Goal: Information Seeking & Learning: Learn about a topic

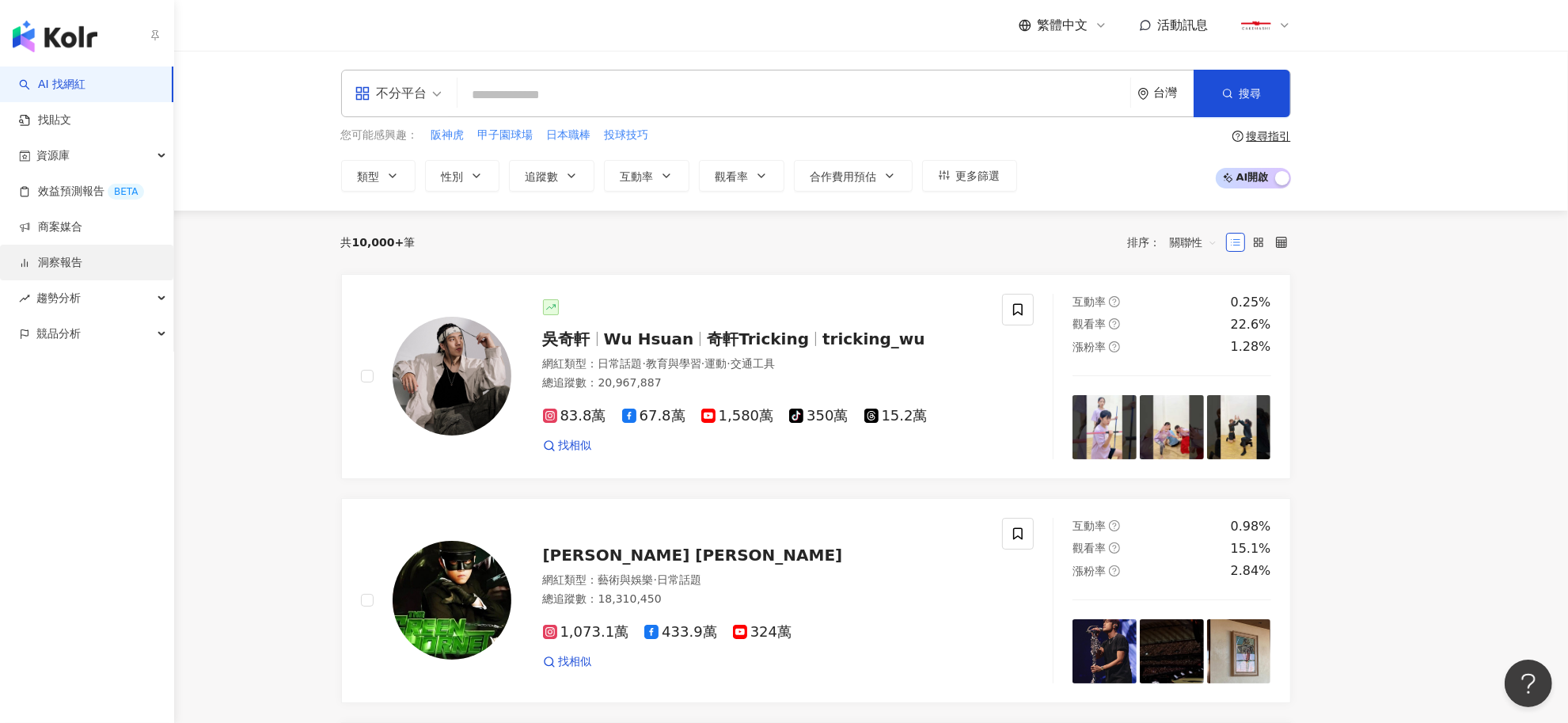
click at [41, 255] on link "洞察報告" at bounding box center [50, 263] width 63 height 16
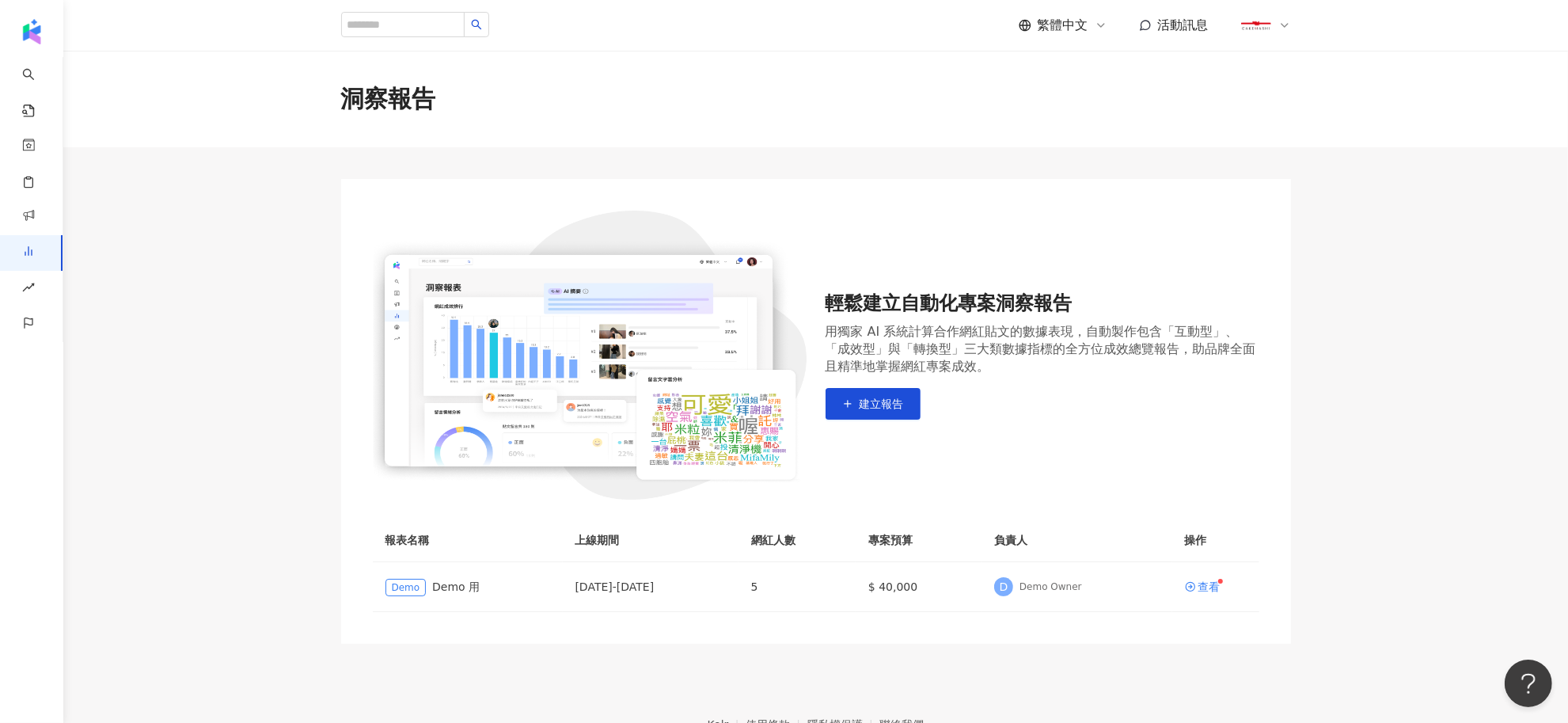
click at [282, 602] on main "洞察報告 輕鬆建立自動化專案洞察報告 用獨家 AI 系統計算合作網紅貼文的數據表現，自動製作包含「互動型」、「成效型」與「轉換型」三大類數據指標的全方位成效總…" at bounding box center [815, 347] width 1505 height 593
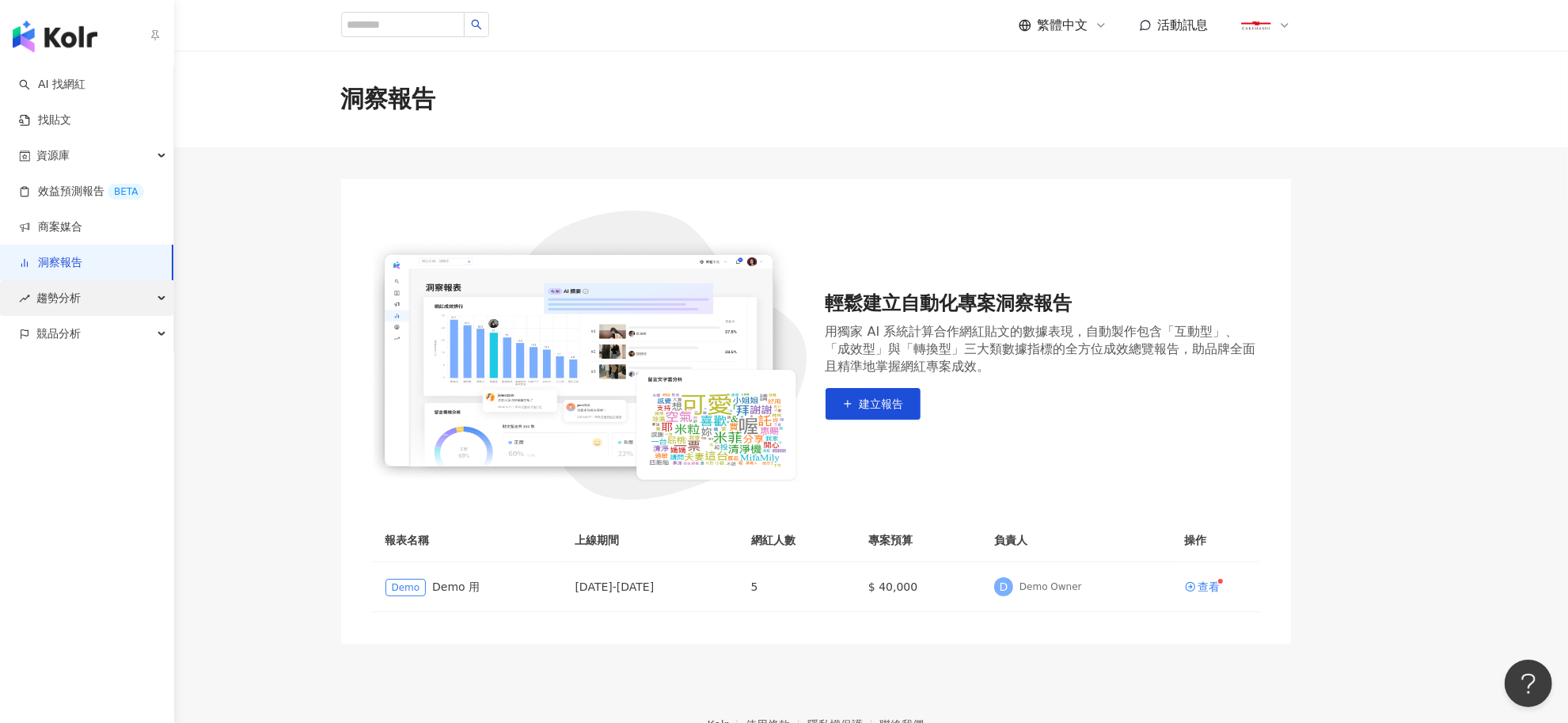
click at [42, 302] on span "趨勢分析" at bounding box center [59, 298] width 44 height 36
click at [55, 456] on span "競品分析" at bounding box center [59, 441] width 44 height 36
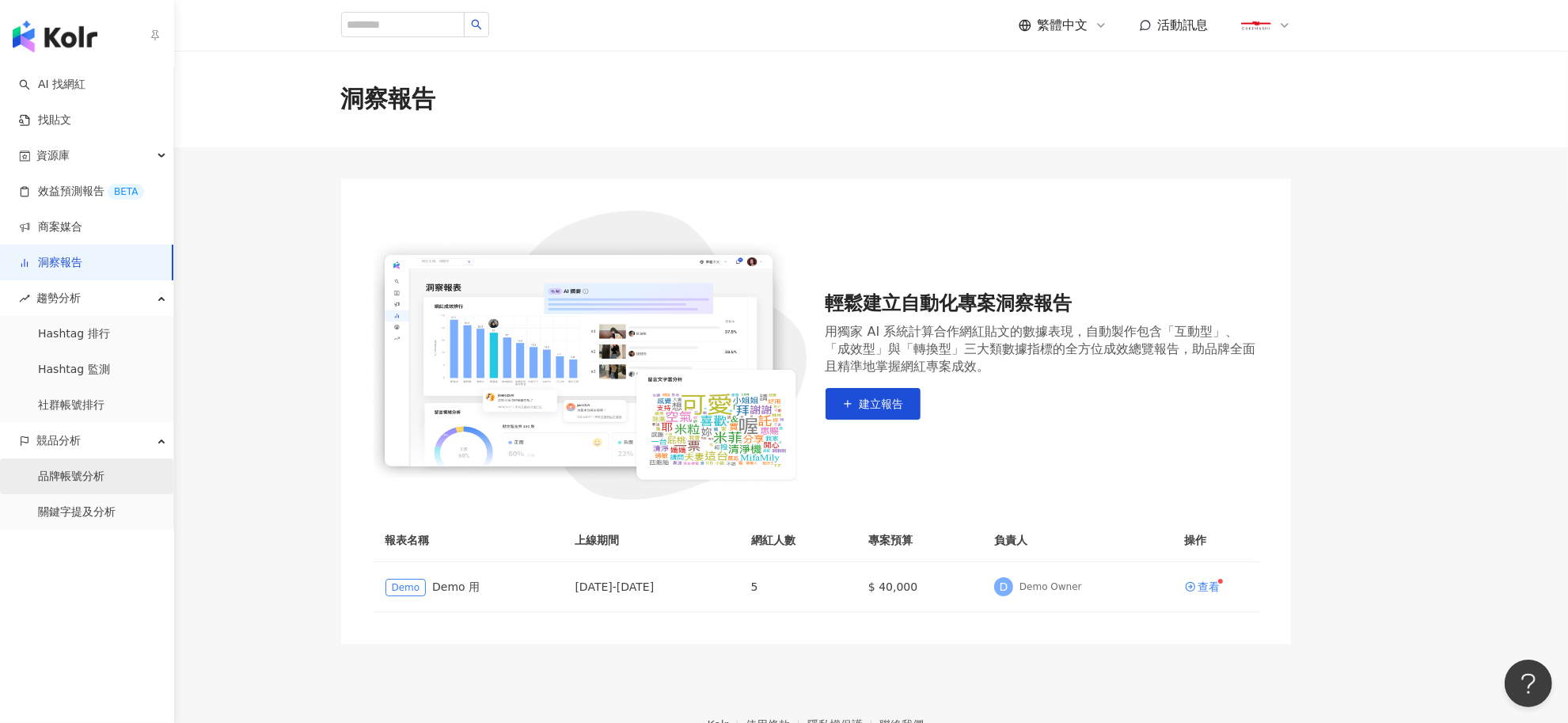
click at [53, 481] on link "品牌帳號分析" at bounding box center [71, 477] width 67 height 16
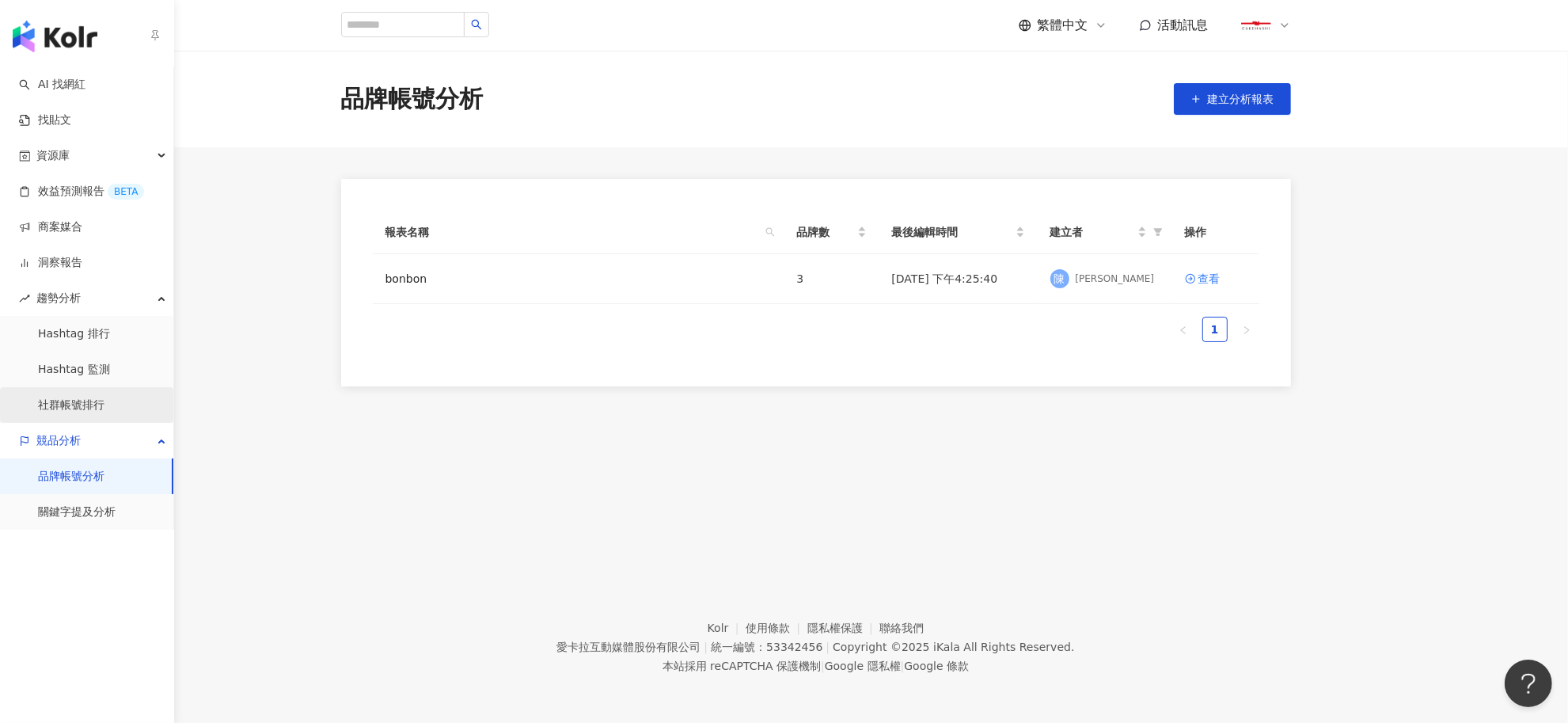
click at [66, 401] on link "社群帳號排行" at bounding box center [71, 406] width 67 height 16
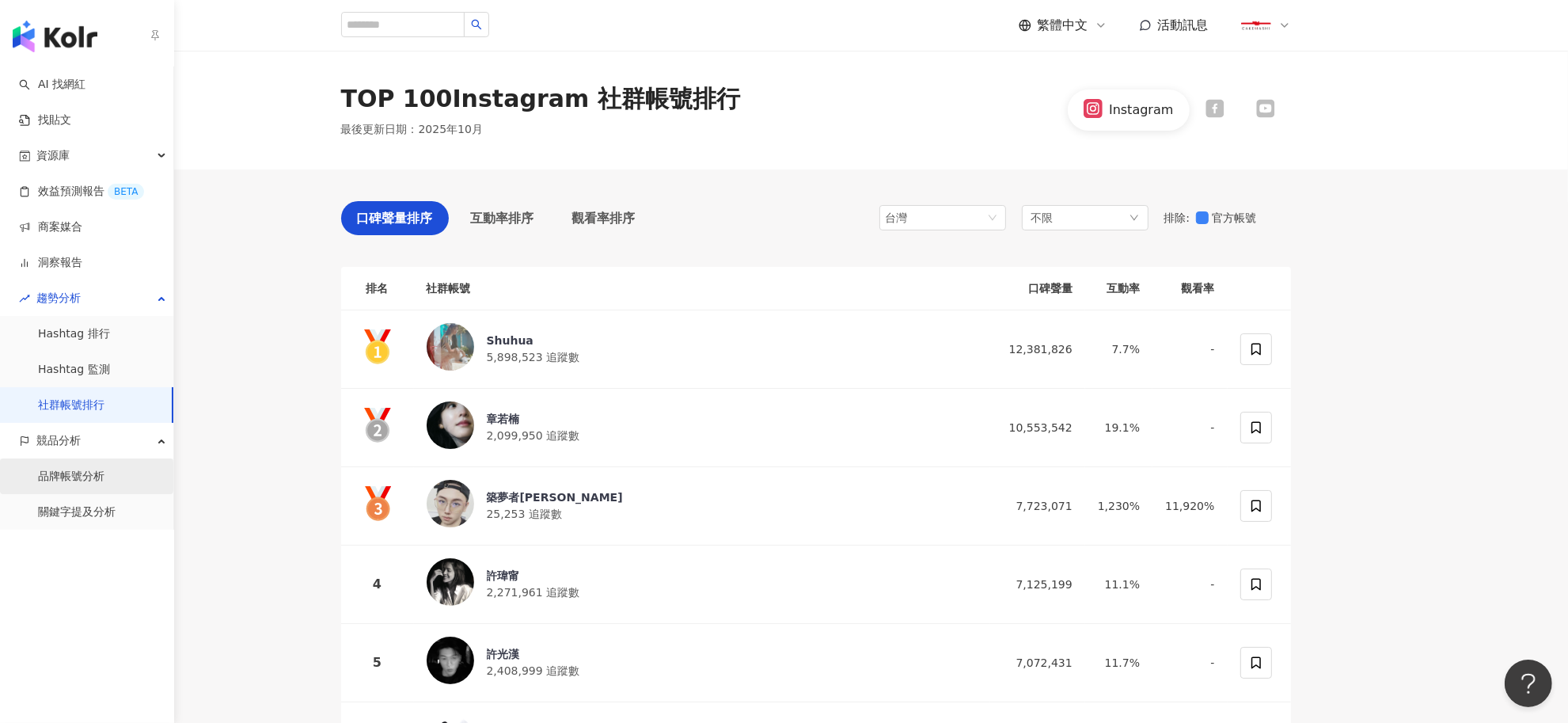
click at [55, 473] on link "品牌帳號分析" at bounding box center [71, 477] width 67 height 16
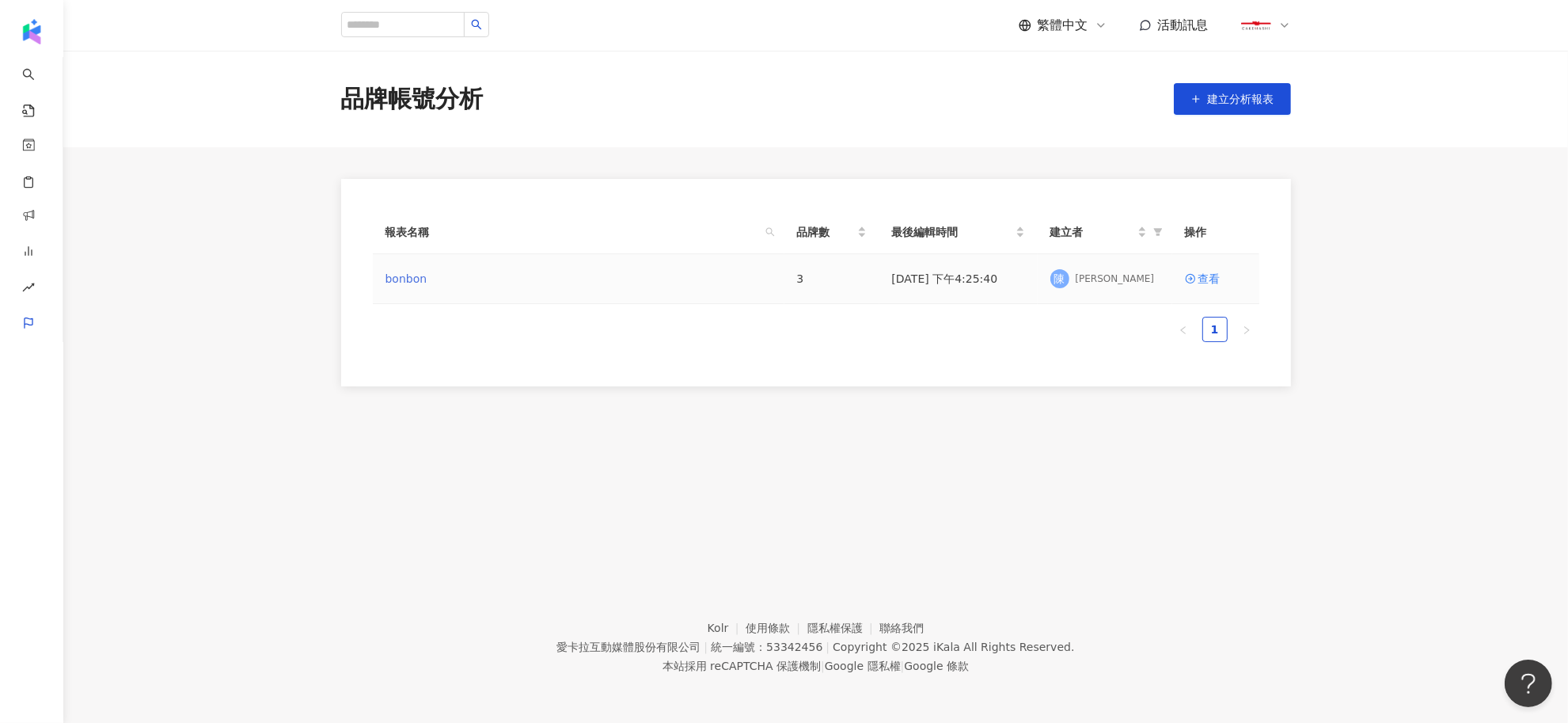
click at [416, 283] on link "bonbon" at bounding box center [406, 279] width 42 height 18
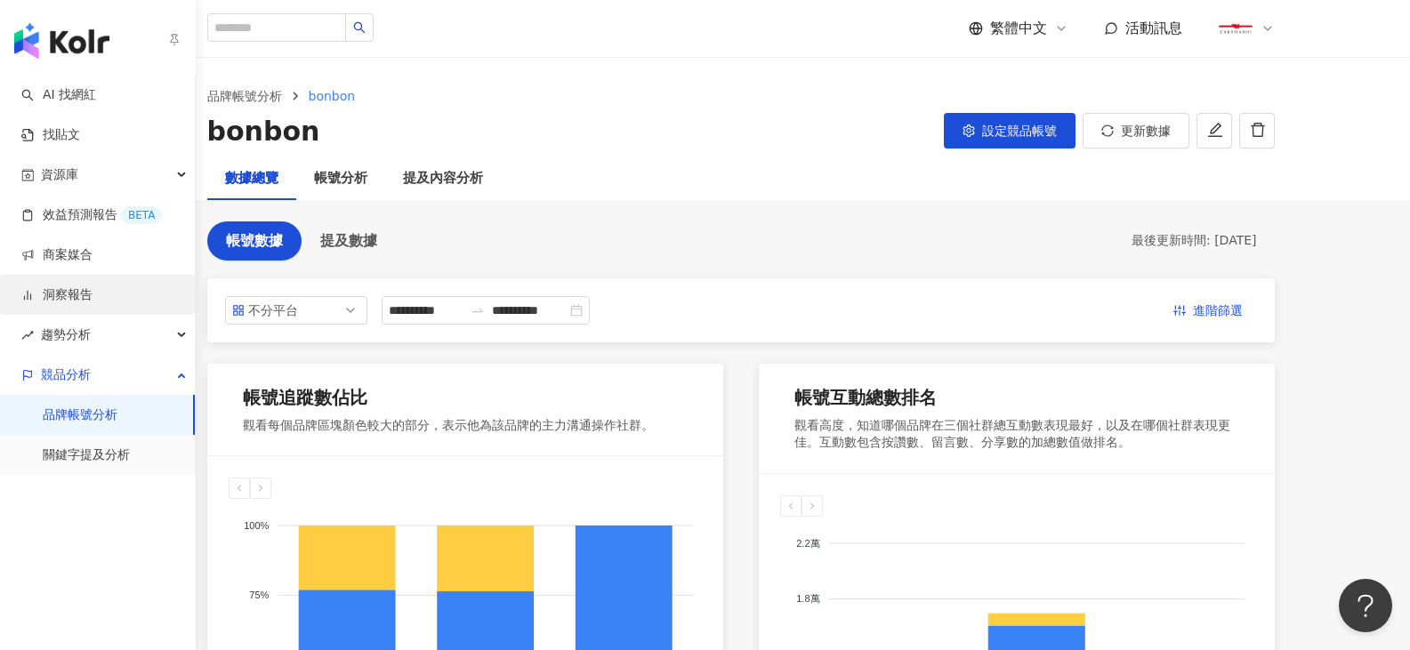
click at [60, 302] on link "洞察報告" at bounding box center [56, 295] width 71 height 18
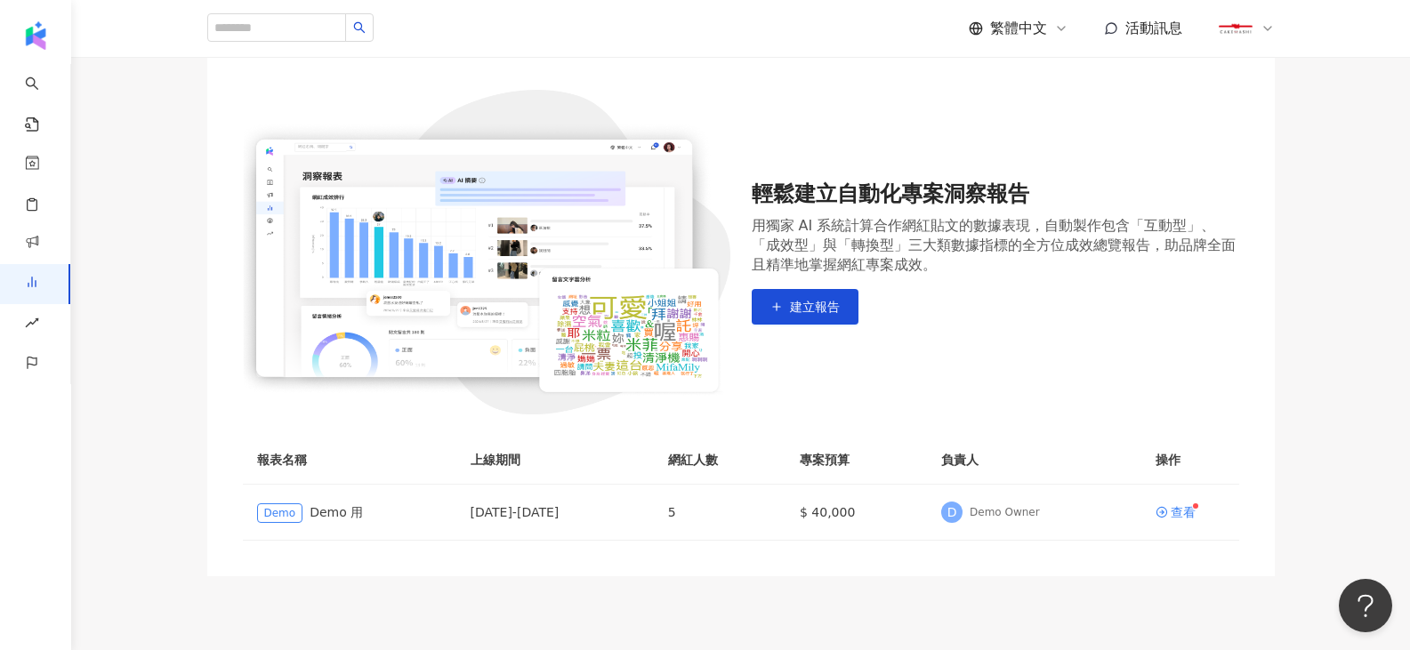
scroll to position [270, 0]
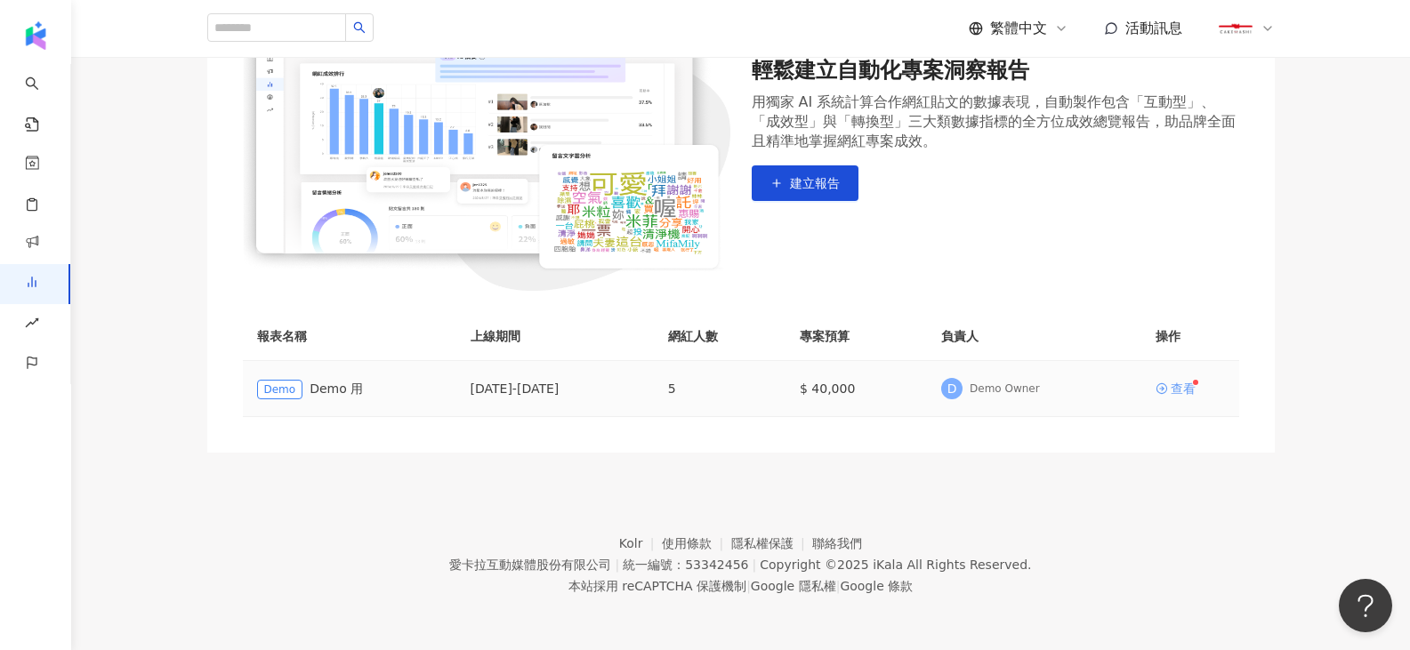
click at [1178, 386] on div "查看" at bounding box center [1183, 389] width 25 height 12
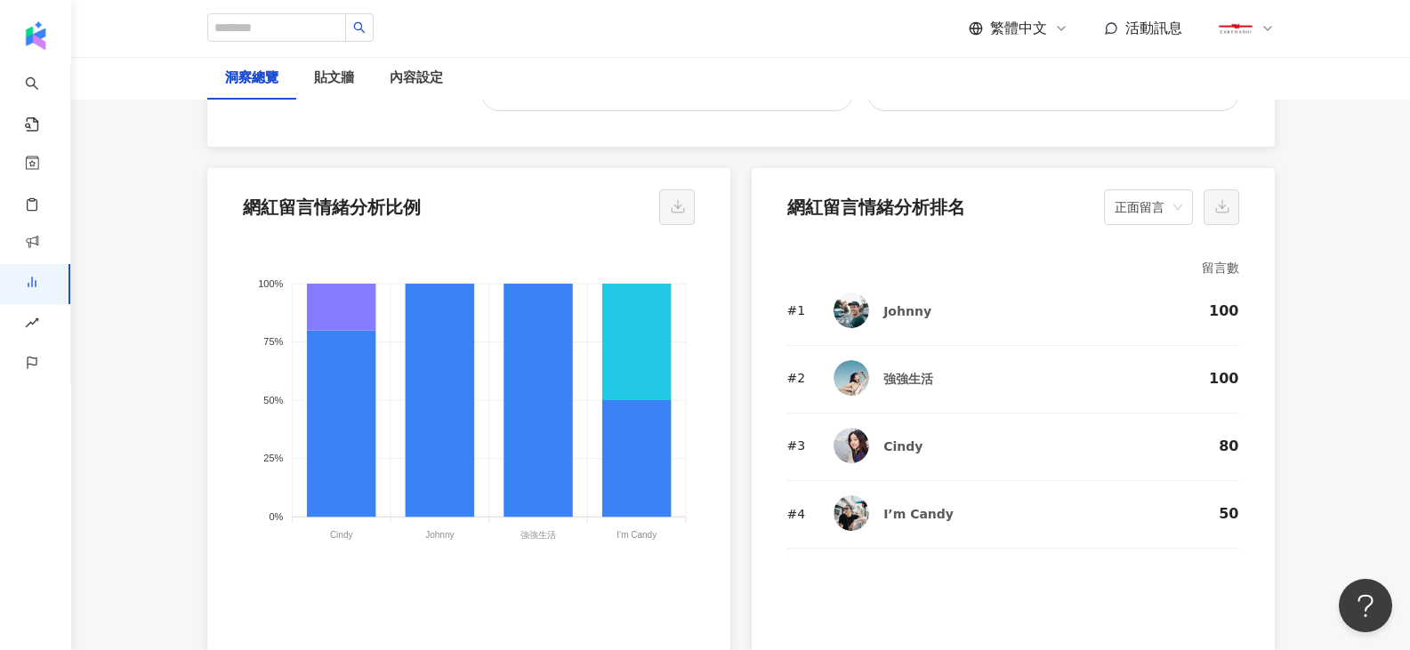
scroll to position [3647, 0]
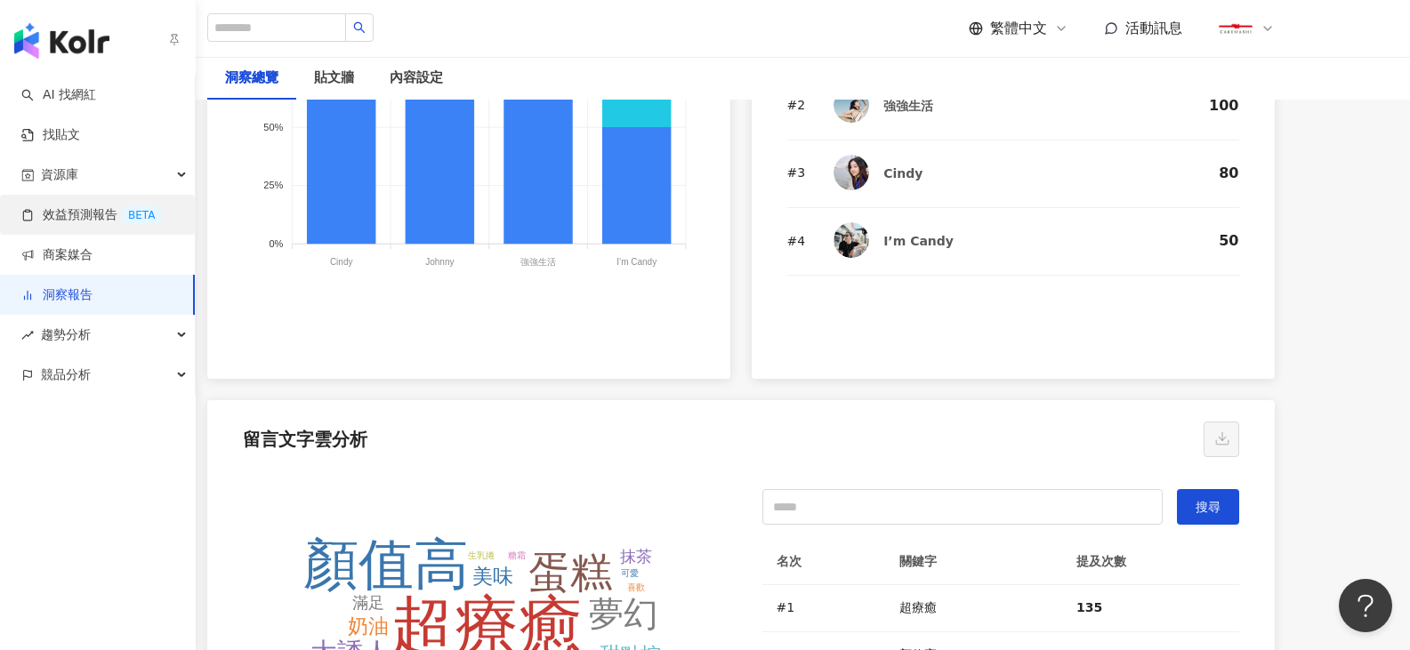
click at [68, 214] on link "效益預測報告 BETA" at bounding box center [91, 215] width 141 height 18
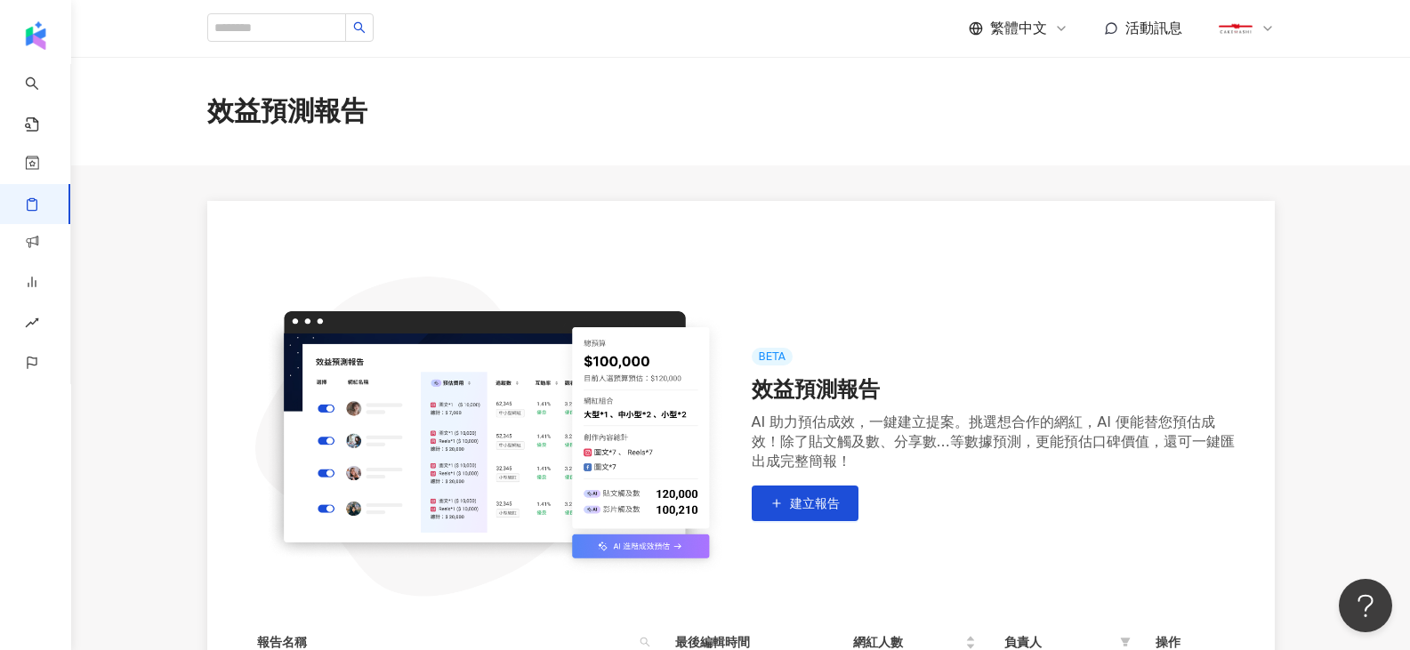
click at [1267, 32] on icon at bounding box center [1268, 28] width 14 height 14
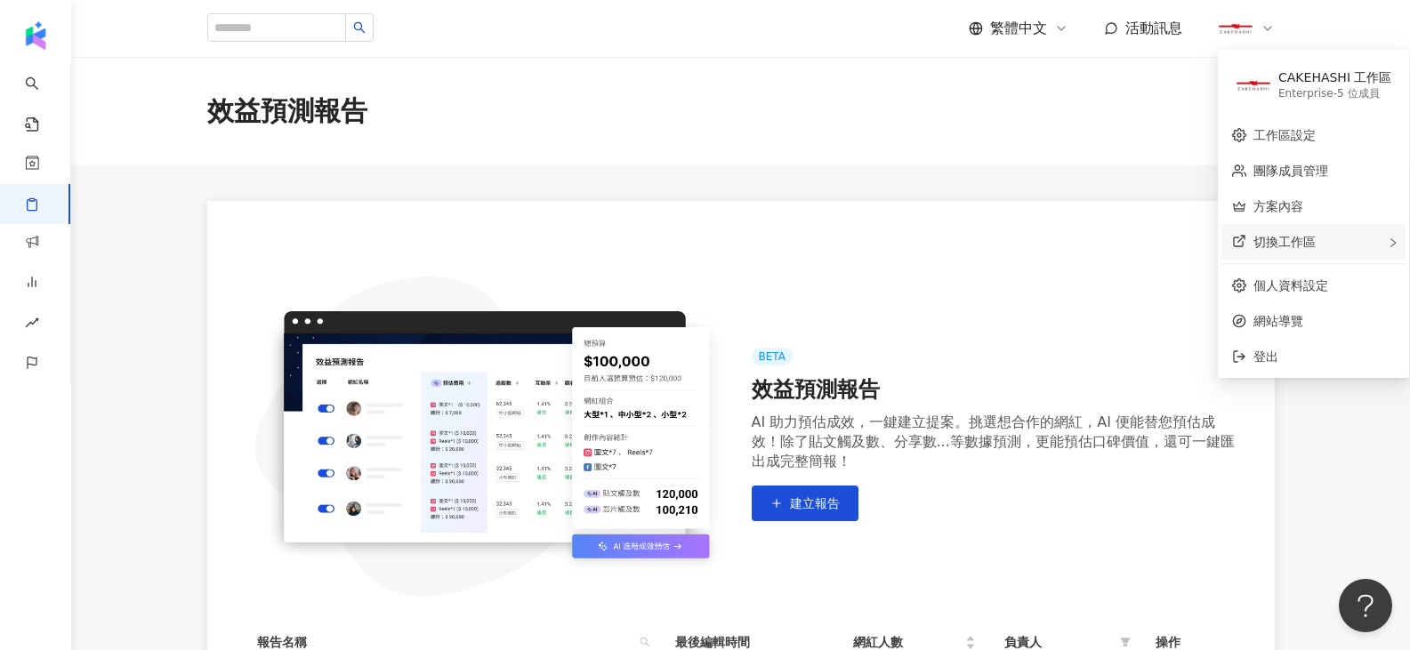
click at [1270, 244] on span "切換工作區" at bounding box center [1284, 242] width 62 height 14
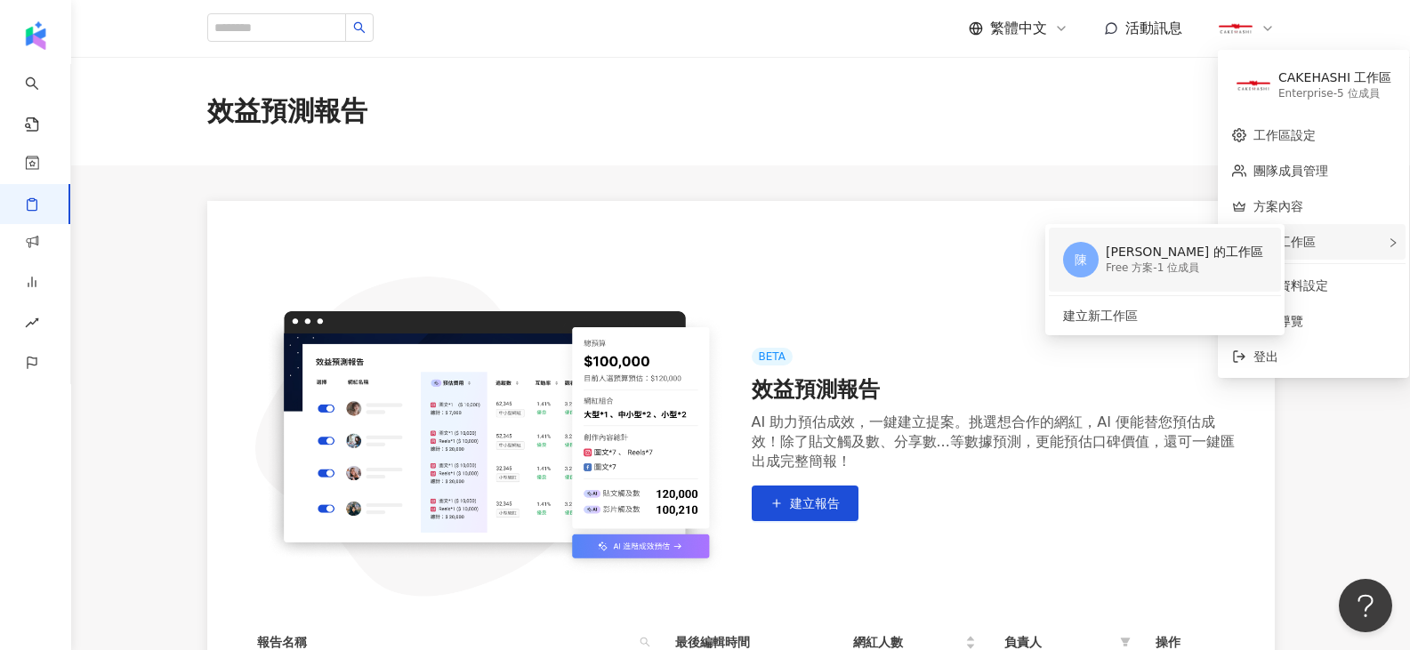
click at [1134, 273] on div "Free 方案 - 1 位成員" at bounding box center [1184, 268] width 157 height 15
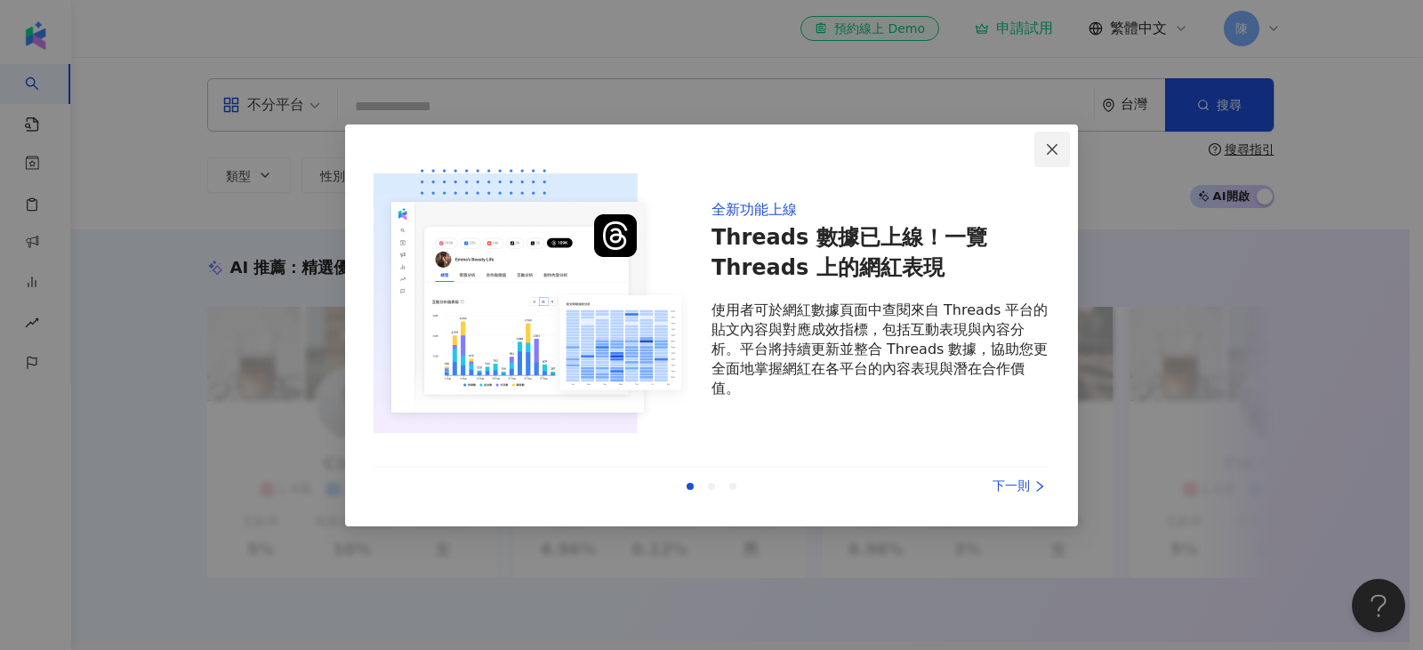
click at [1052, 143] on icon "close" at bounding box center [1052, 149] width 14 height 14
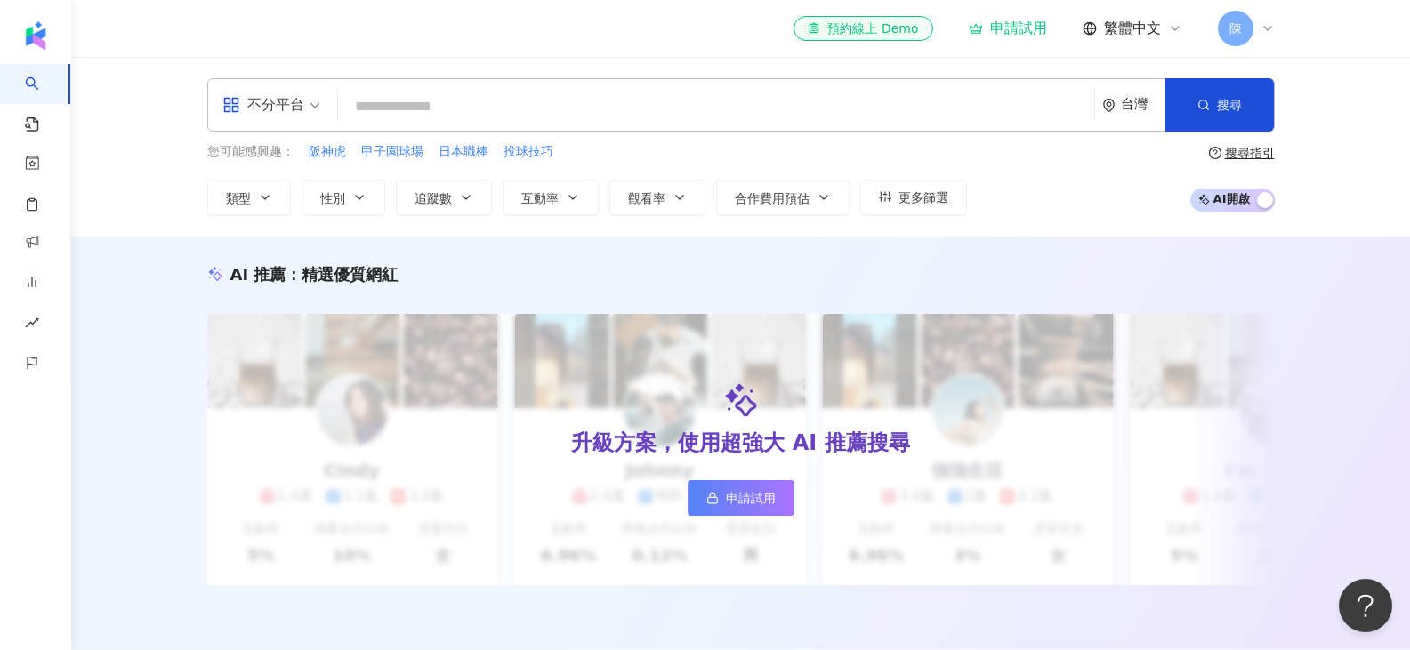
click at [1273, 27] on icon at bounding box center [1268, 28] width 14 height 14
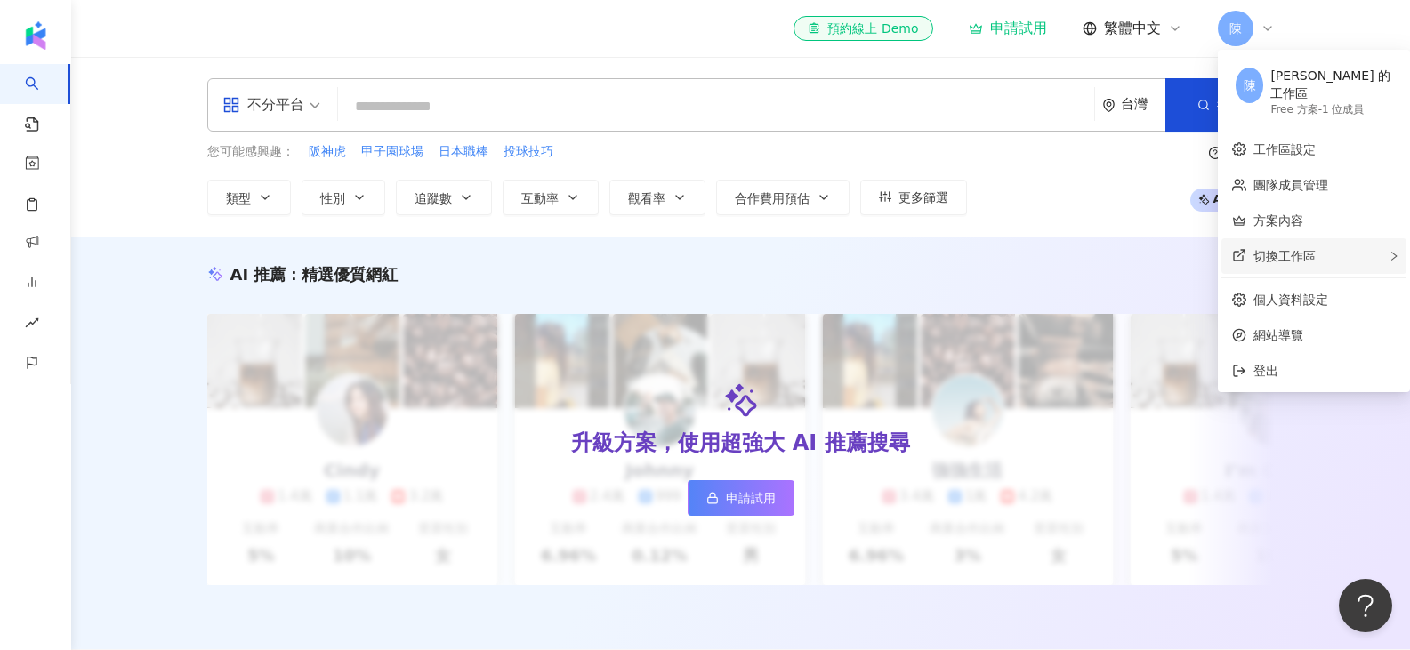
click at [1290, 251] on div "切換工作區" at bounding box center [1313, 256] width 185 height 36
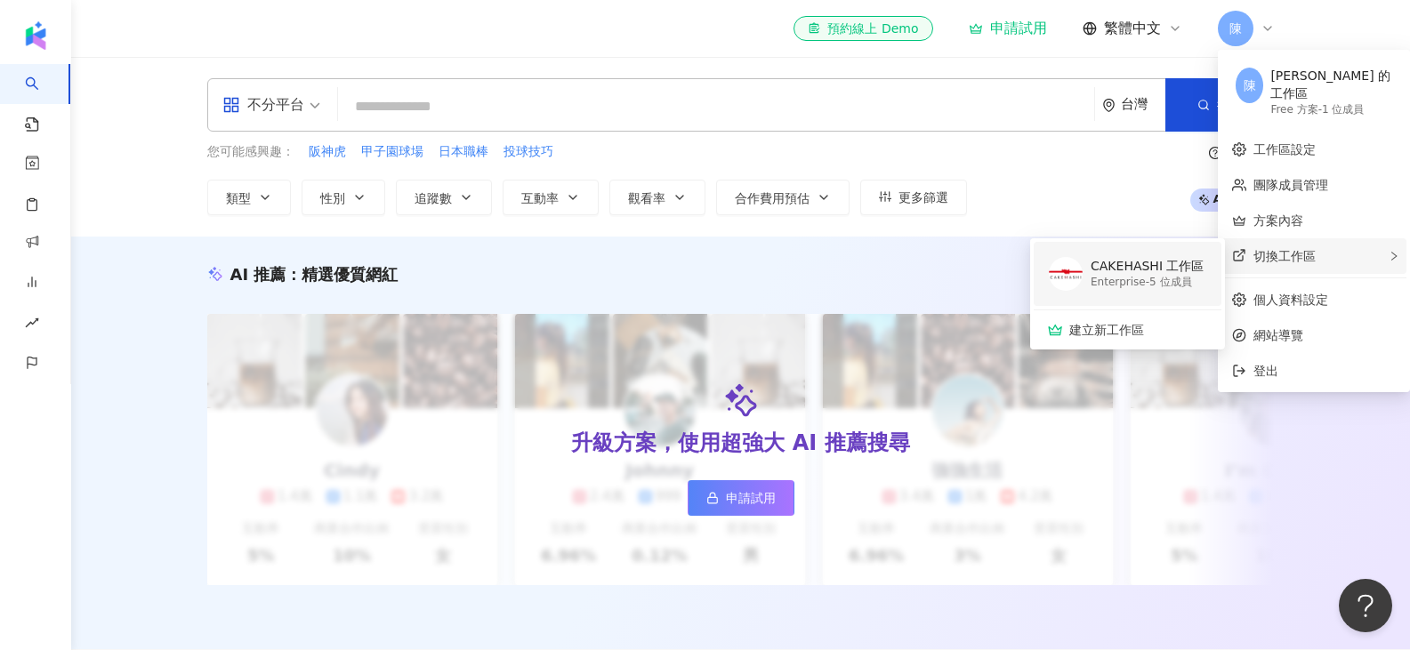
click at [1158, 258] on div "CAKEHASHI 工作區" at bounding box center [1147, 267] width 113 height 18
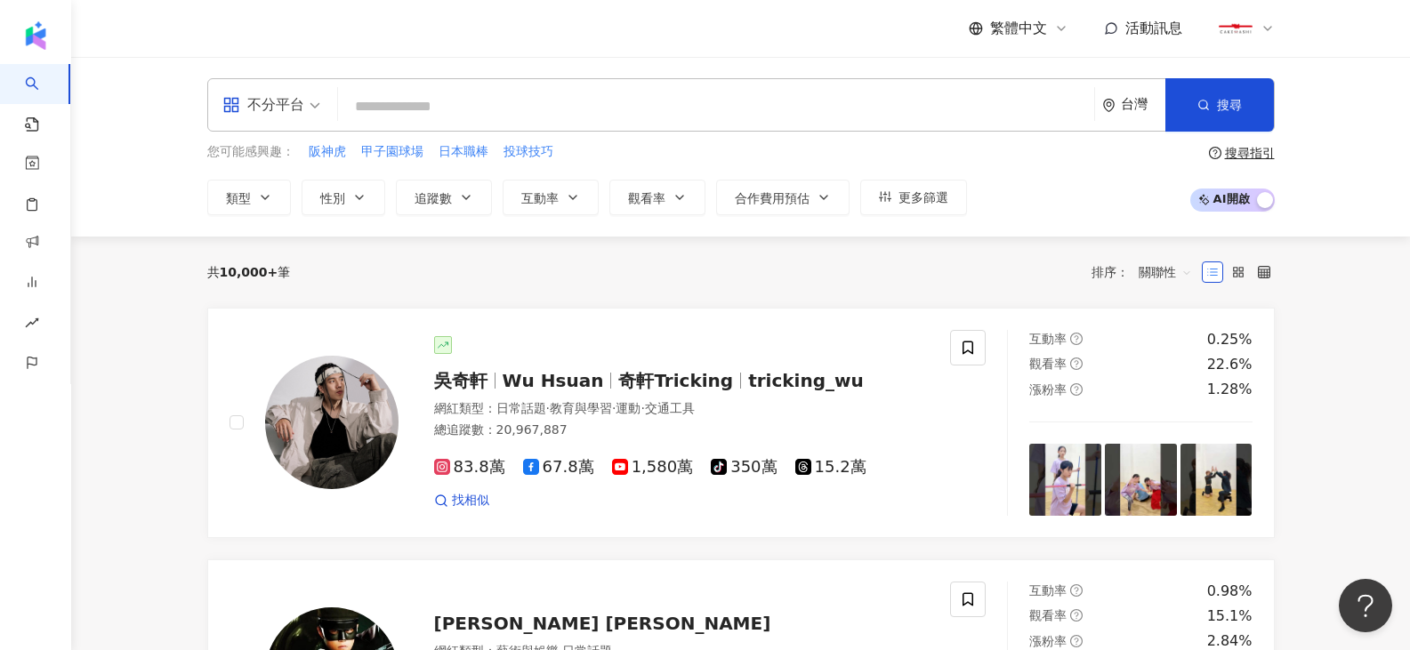
click at [411, 109] on input "search" at bounding box center [716, 107] width 742 height 34
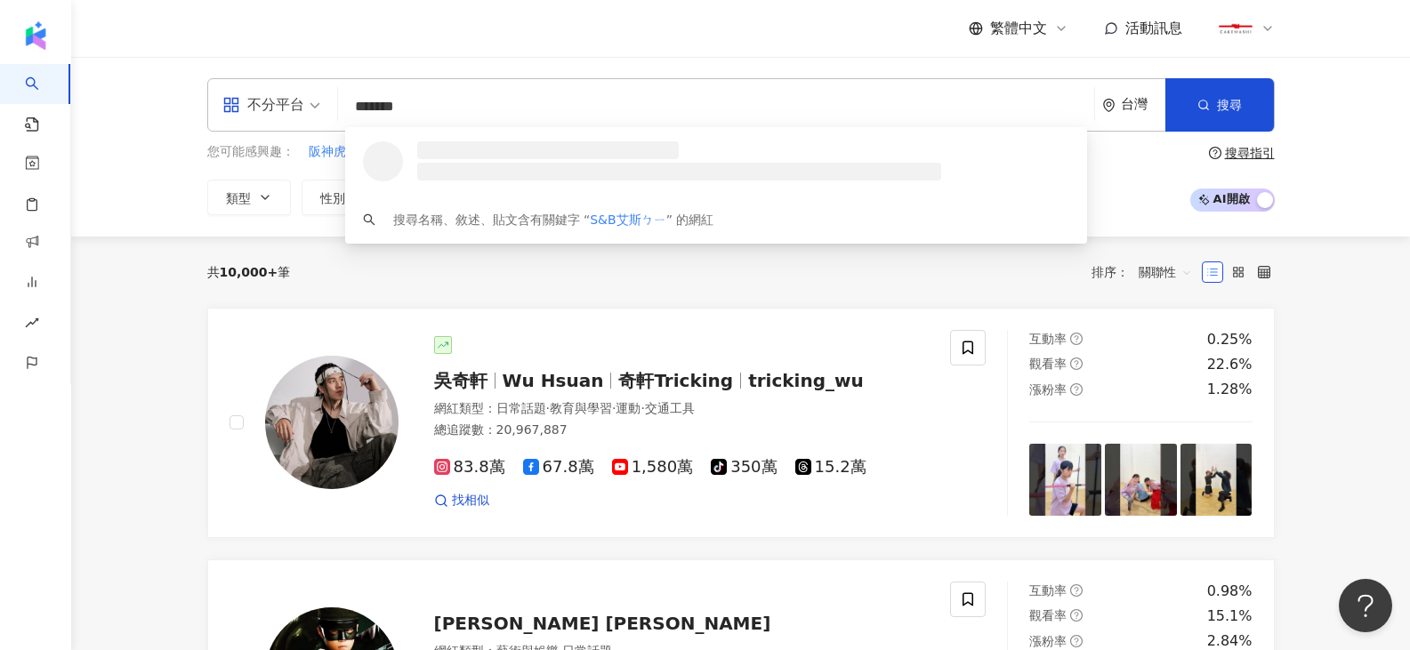
type input "******"
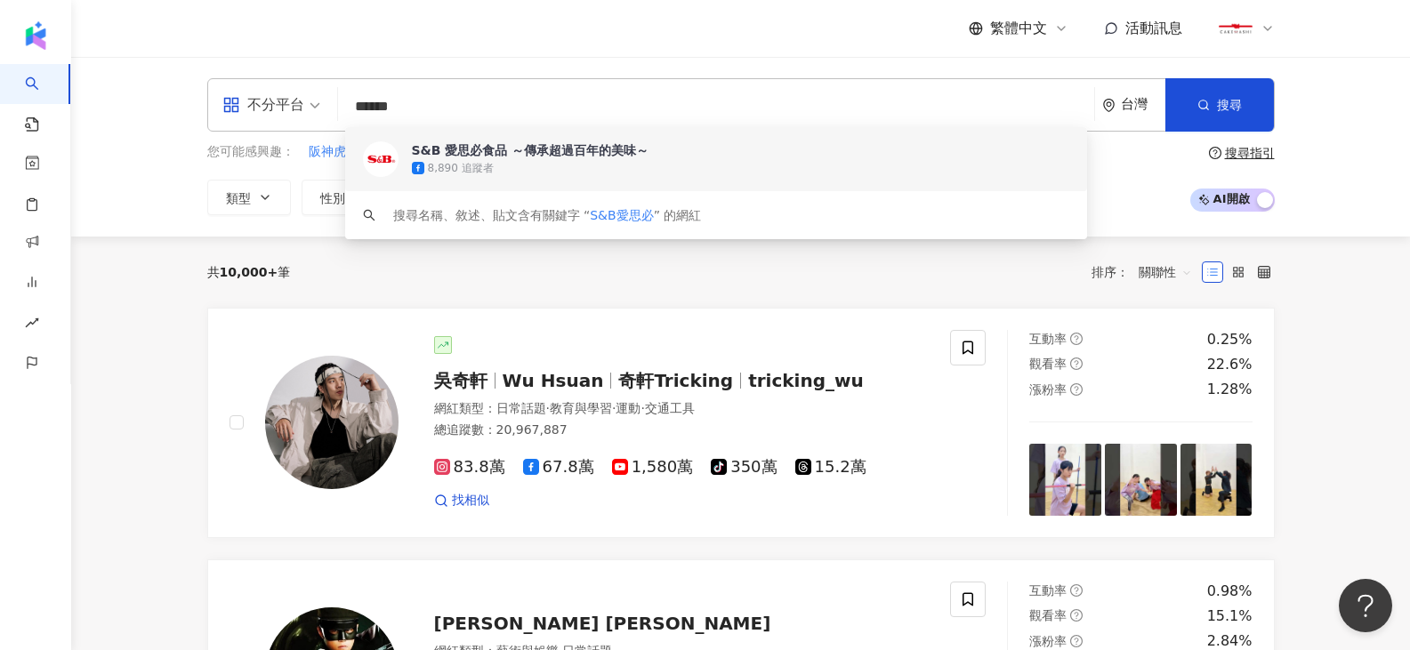
click at [435, 155] on div "S&B 愛思必食品 ～傳承超過百年的美味～" at bounding box center [531, 150] width 238 height 18
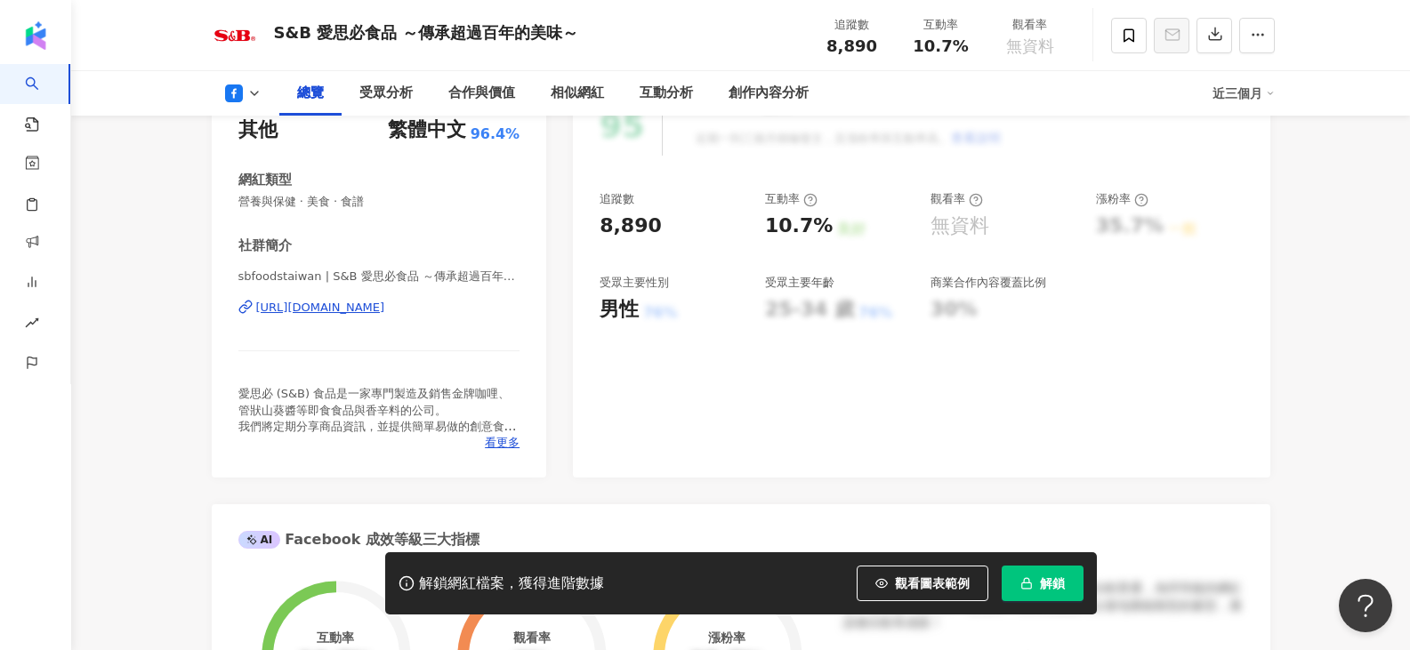
scroll to position [267, 0]
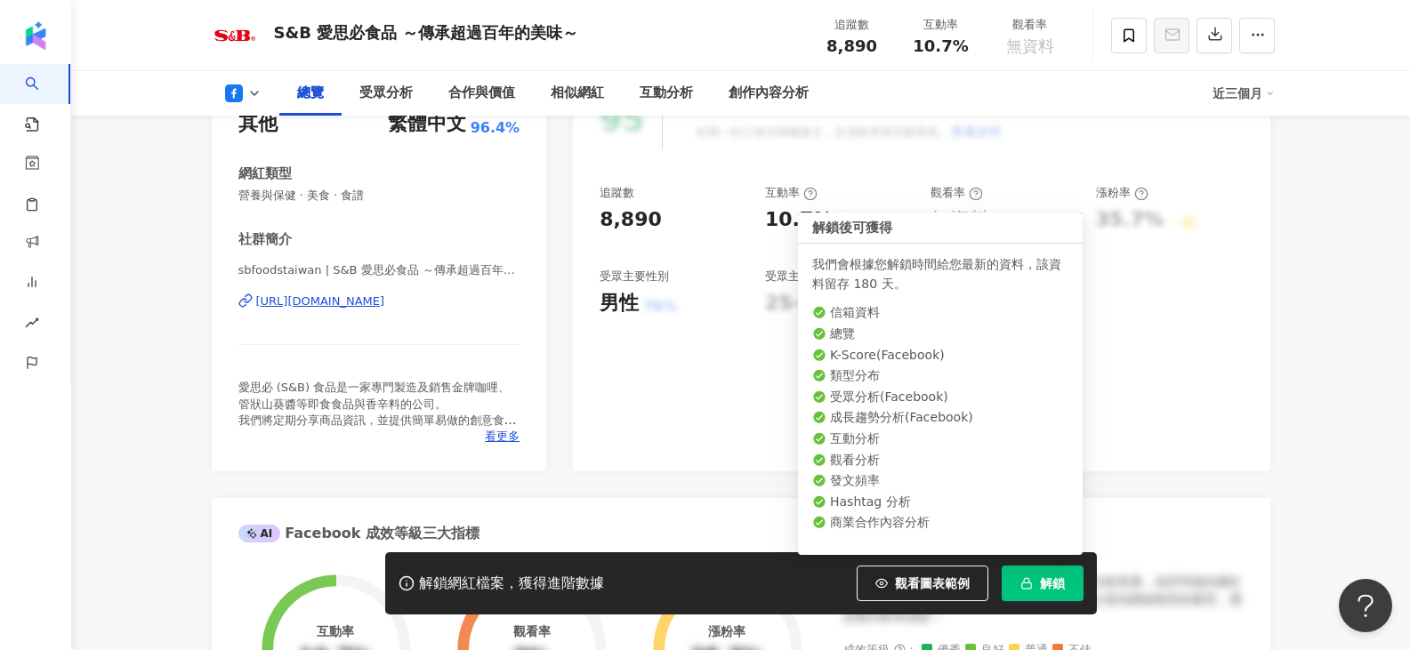
click at [1069, 584] on button "解鎖" at bounding box center [1043, 584] width 82 height 36
